Goal: Task Accomplishment & Management: Complete application form

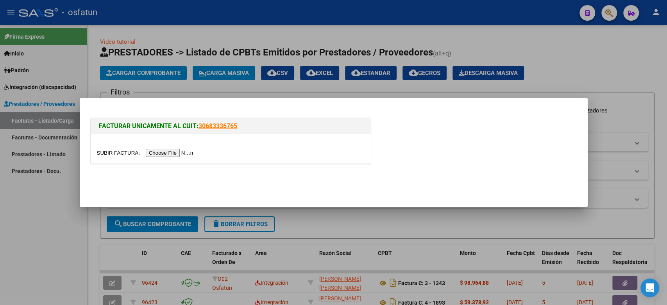
click at [156, 152] on input "file" at bounding box center [146, 153] width 99 height 8
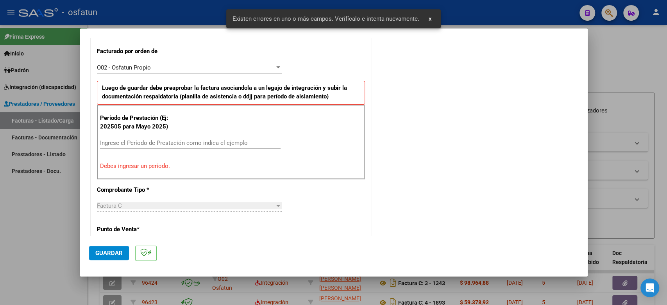
scroll to position [212, 0]
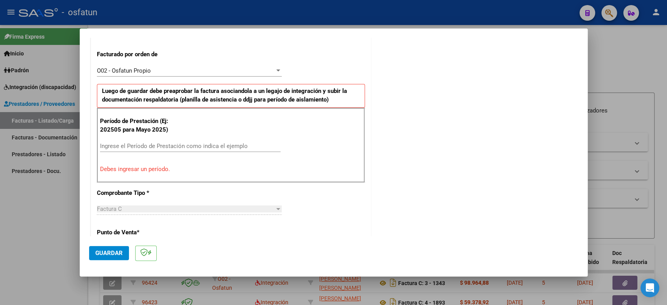
click at [159, 152] on div "Ingrese el Período de Prestación como indica el ejemplo" at bounding box center [190, 149] width 181 height 19
click at [162, 147] on input "Ingrese el Período de Prestación como indica el ejemplo" at bounding box center [190, 146] width 181 height 7
click at [163, 146] on input "2025" at bounding box center [190, 146] width 181 height 7
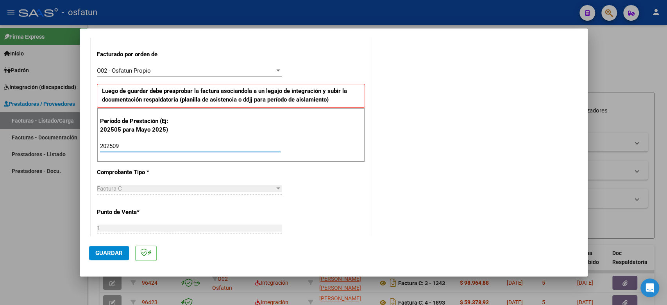
type input "202509"
click at [110, 250] on span "Guardar" at bounding box center [108, 253] width 27 height 7
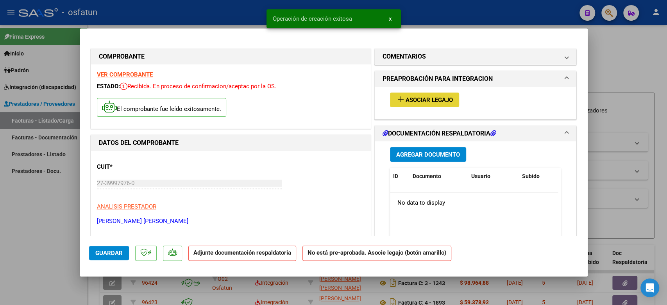
click at [408, 94] on button "add Asociar Legajo" at bounding box center [424, 100] width 69 height 14
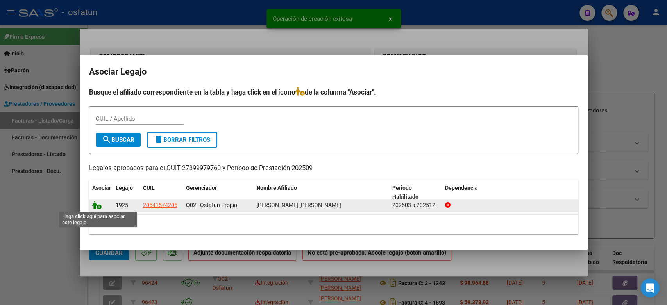
click at [95, 205] on icon at bounding box center [96, 205] width 9 height 9
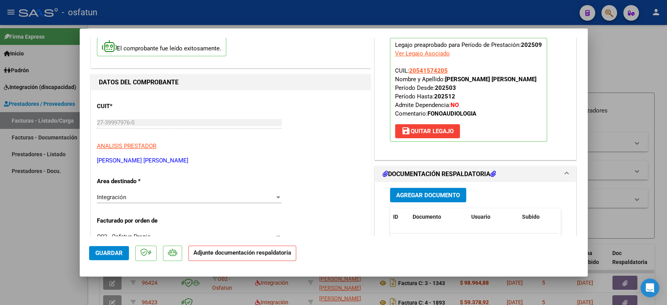
scroll to position [130, 0]
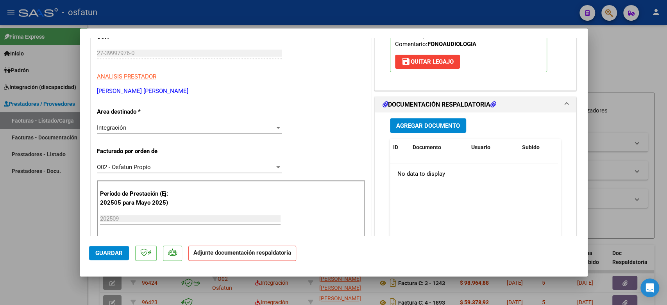
click at [443, 127] on span "Agregar Documento" at bounding box center [429, 125] width 64 height 7
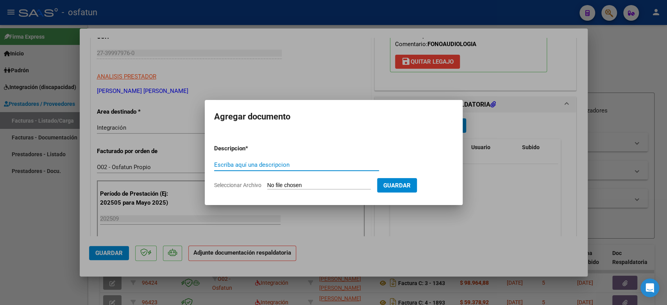
type input "a"
type input "ASISTENCIA+AUTORIZACION"
click at [318, 186] on input "Seleccionar Archivo" at bounding box center [319, 185] width 104 height 7
type input "C:\fakepath\ASIST FONO.pdf"
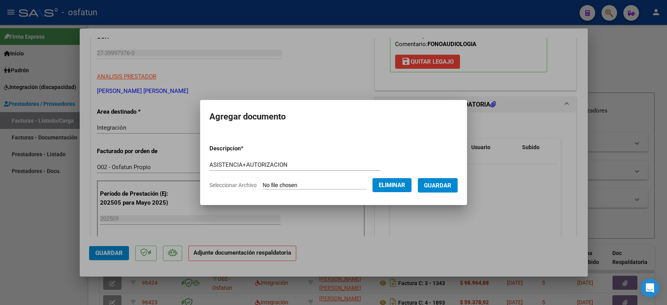
click at [451, 189] on button "Guardar" at bounding box center [438, 185] width 40 height 14
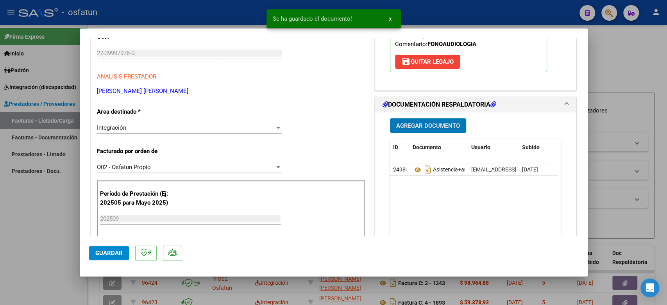
click at [103, 257] on button "Guardar" at bounding box center [109, 253] width 40 height 14
click at [621, 62] on div at bounding box center [333, 152] width 667 height 305
type input "$ 0,00"
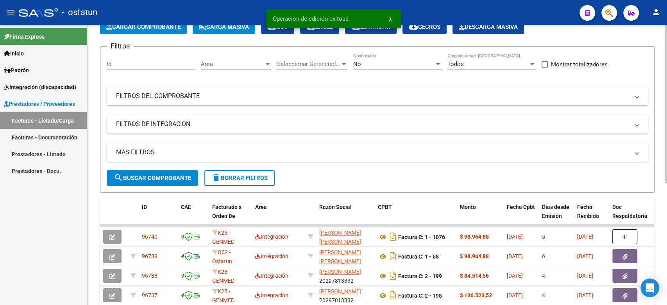
scroll to position [87, 0]
